Goal: Information Seeking & Learning: Learn about a topic

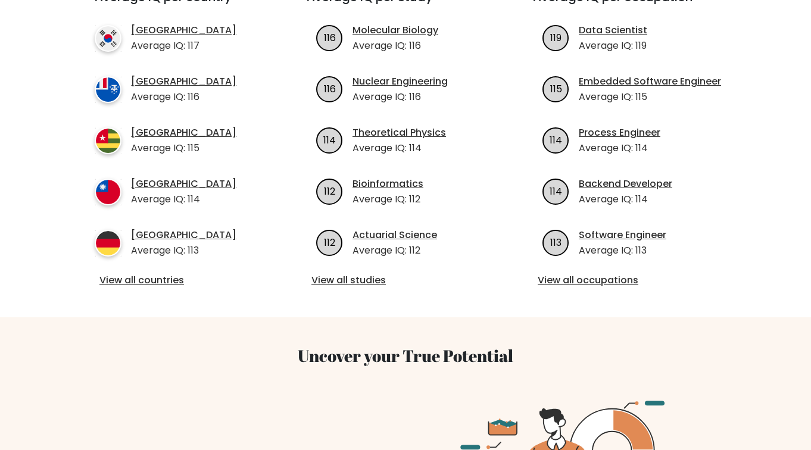
scroll to position [473, 0]
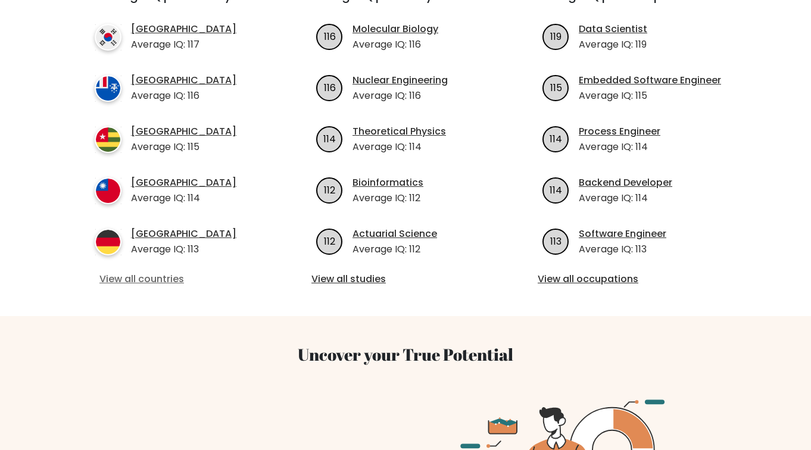
click at [145, 272] on link "View all countries" at bounding box center [178, 279] width 159 height 14
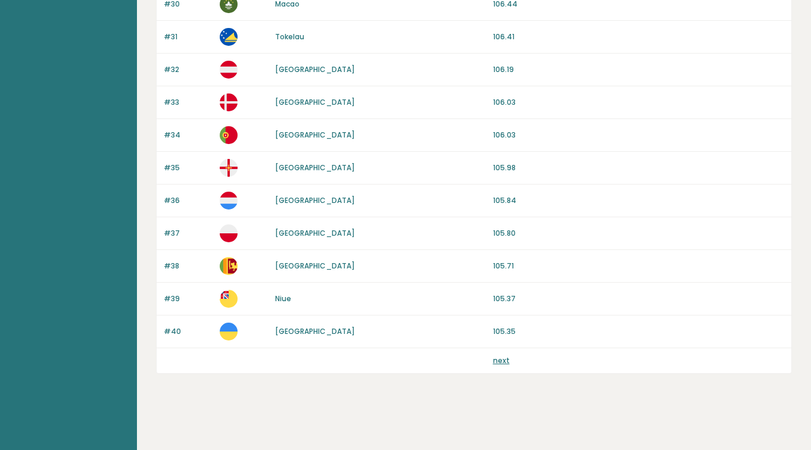
scroll to position [1096, 0]
click at [499, 364] on link "next" at bounding box center [501, 360] width 17 height 10
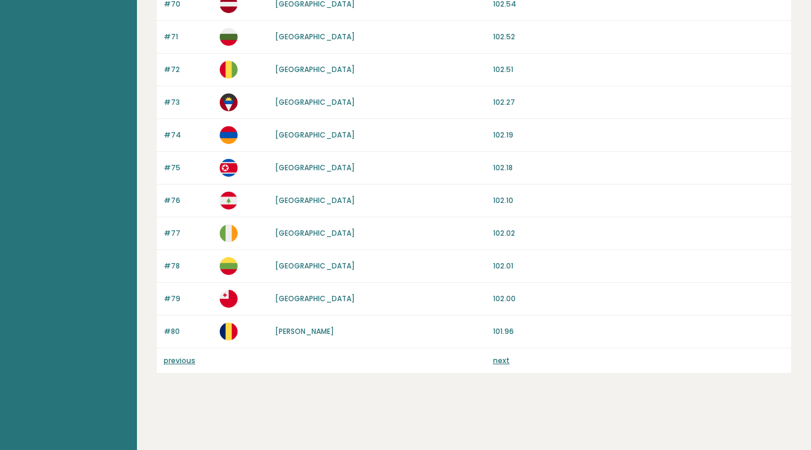
scroll to position [1096, 0]
click at [501, 363] on link "next" at bounding box center [501, 360] width 17 height 10
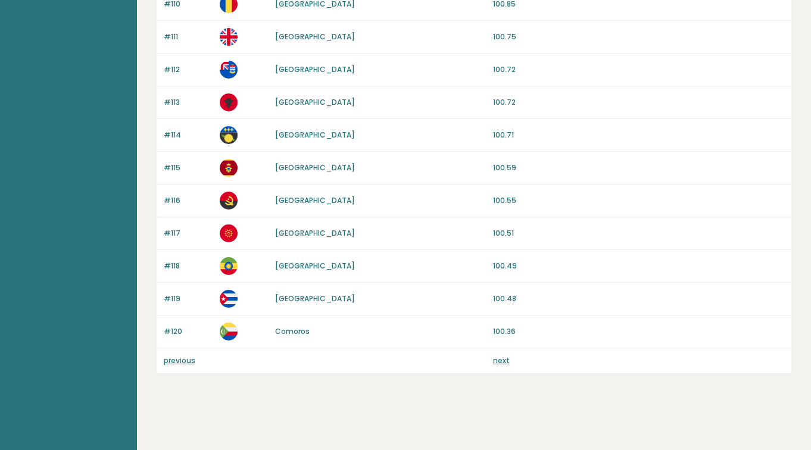
scroll to position [1096, 0]
click at [497, 362] on link "next" at bounding box center [501, 360] width 17 height 10
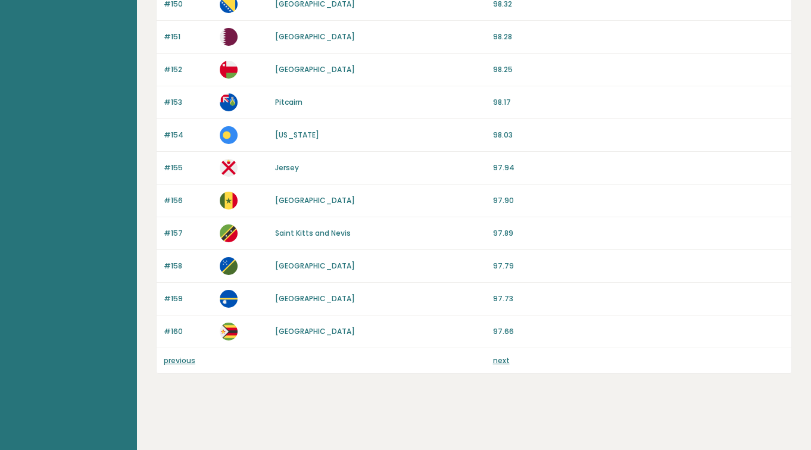
scroll to position [1096, 0]
click at [499, 359] on link "next" at bounding box center [501, 360] width 17 height 10
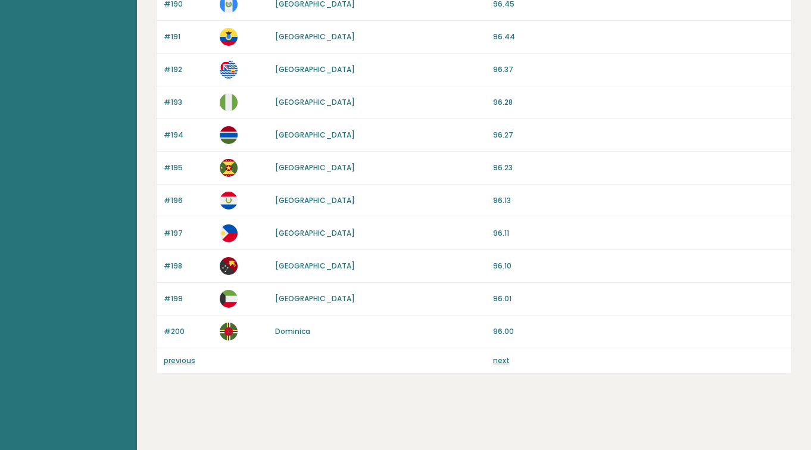
scroll to position [1096, 0]
click at [501, 362] on link "next" at bounding box center [501, 360] width 17 height 10
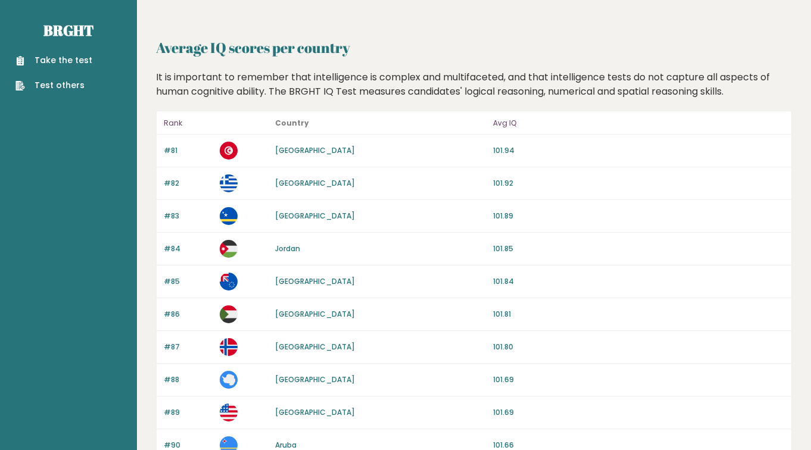
scroll to position [1096, 0]
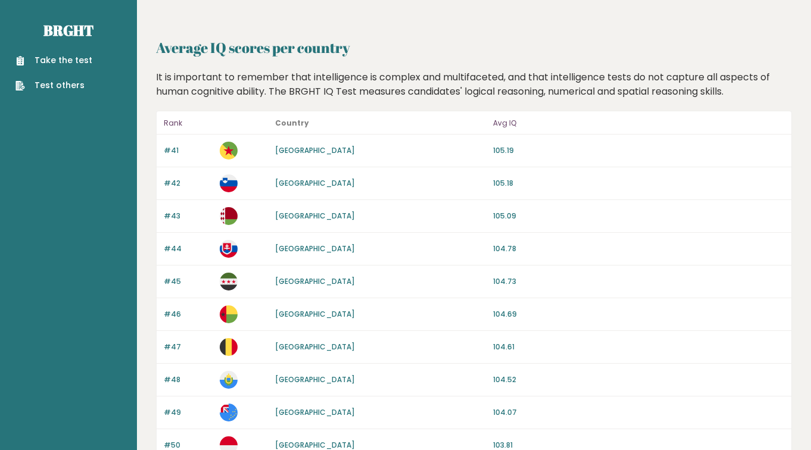
scroll to position [1096, 0]
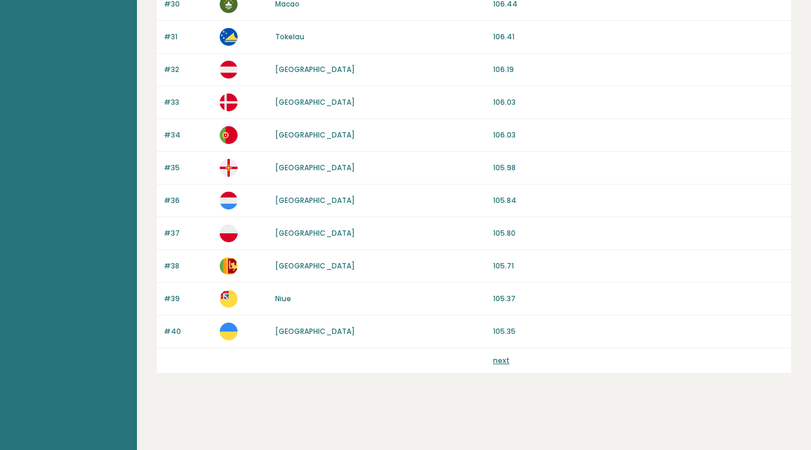
scroll to position [1096, 0]
click at [498, 361] on link "next" at bounding box center [501, 360] width 17 height 10
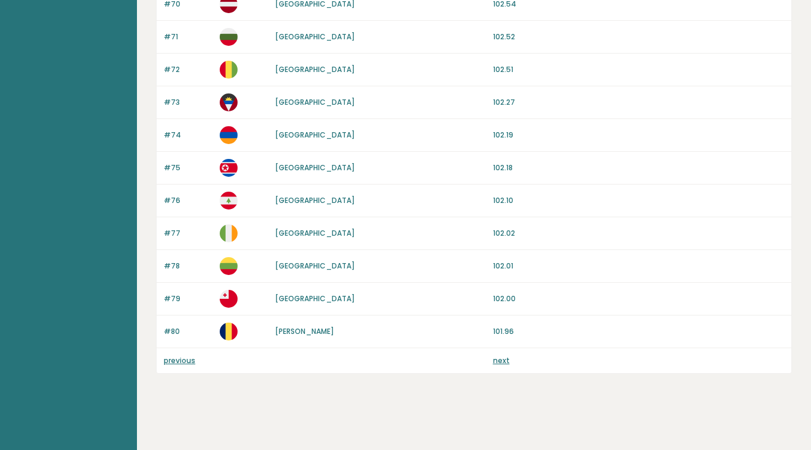
scroll to position [1096, 0]
click at [494, 362] on link "next" at bounding box center [501, 360] width 17 height 10
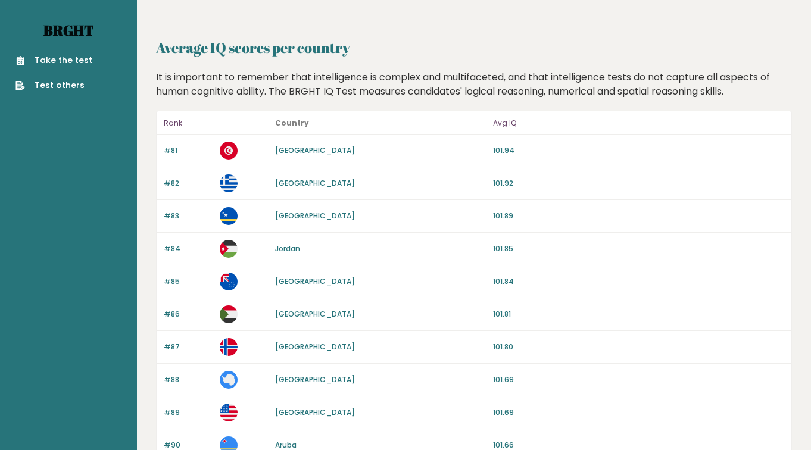
click at [57, 34] on link "Brght" at bounding box center [68, 30] width 50 height 19
